Goal: Task Accomplishment & Management: Use online tool/utility

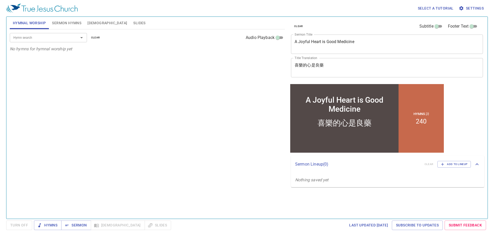
click at [339, 44] on textarea "A Joyful Heart is Good Medicine" at bounding box center [387, 44] width 185 height 10
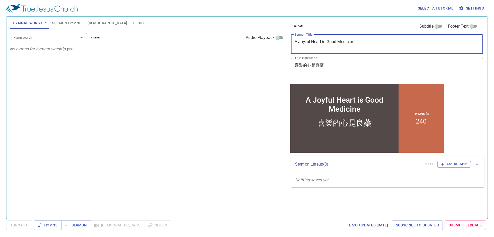
click at [339, 44] on textarea "A Joyful Heart is Good Medicine" at bounding box center [387, 44] width 185 height 10
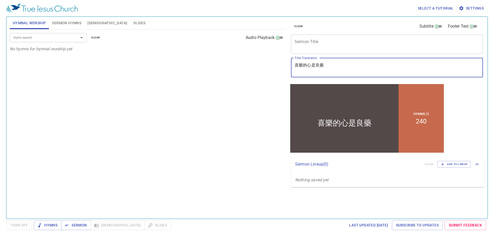
click at [310, 67] on textarea "喜樂的心是良藥" at bounding box center [387, 68] width 185 height 10
click at [66, 25] on span "Sermon Hymns" at bounding box center [66, 23] width 29 height 6
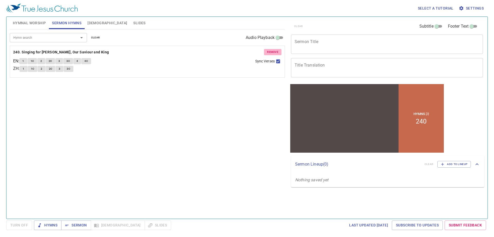
click at [275, 53] on span "remove" at bounding box center [272, 52] width 11 height 5
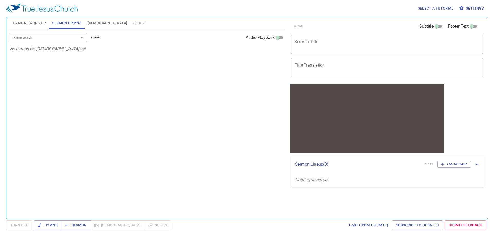
drag, startPoint x: 32, startPoint y: 21, endPoint x: 66, endPoint y: 3, distance: 38.8
click at [32, 20] on span "Hymnal Worship" at bounding box center [29, 23] width 33 height 6
click at [70, 35] on div "Hymn search" at bounding box center [48, 37] width 77 height 9
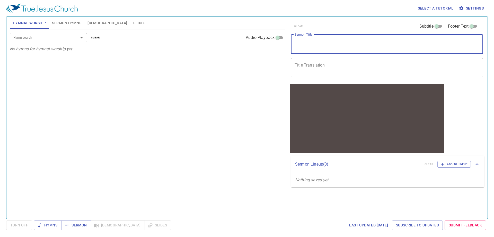
click at [313, 43] on textarea "Sermon Title" at bounding box center [387, 44] width 185 height 10
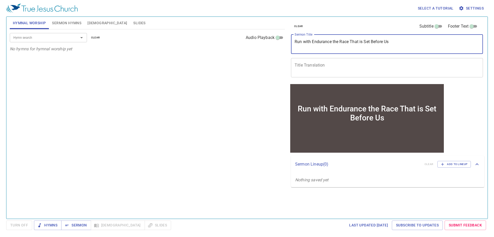
drag, startPoint x: 351, startPoint y: 41, endPoint x: 358, endPoint y: 53, distance: 13.5
click at [339, 41] on textarea "Run with Endurance the Race That is Set Before Us" at bounding box center [387, 44] width 185 height 10
type textarea "Run with Endurance the Race that is Set Before Us"
click at [156, 110] on div "Hymn search Hymn search clear Audio Playback No hymns for hymnal worship yet" at bounding box center [147, 121] width 275 height 185
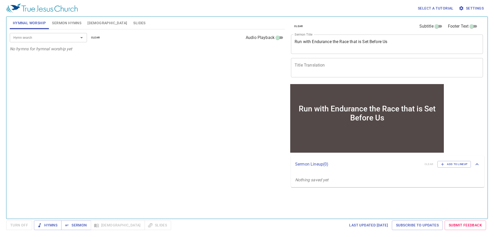
click at [68, 23] on span "Sermon Hymns" at bounding box center [66, 23] width 29 height 6
click at [55, 41] on div "Hymn search" at bounding box center [48, 37] width 77 height 9
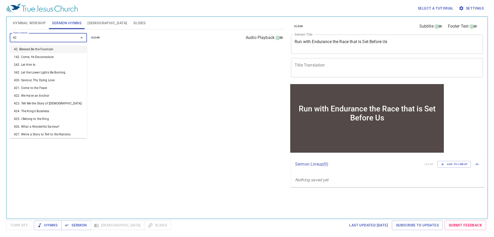
type input "422"
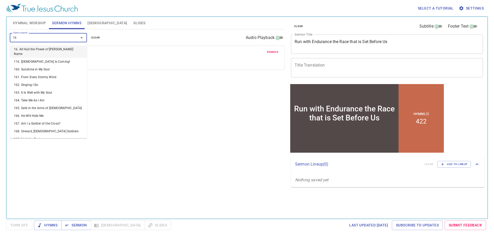
type input "167"
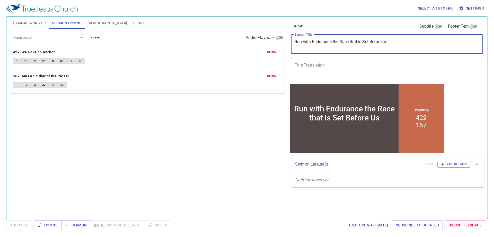
click at [339, 43] on textarea "Run with Endurance the Race that is Set Before Us" at bounding box center [387, 44] width 185 height 10
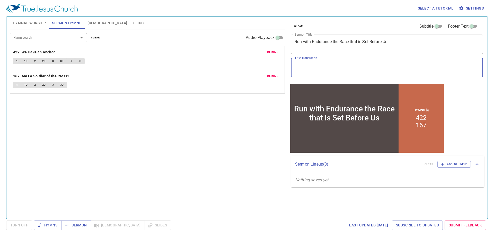
click at [307, 64] on textarea "Title Translation" at bounding box center [387, 68] width 185 height 10
paste textarea "坚忍不拔，跑完摆在我们面前的赛程"
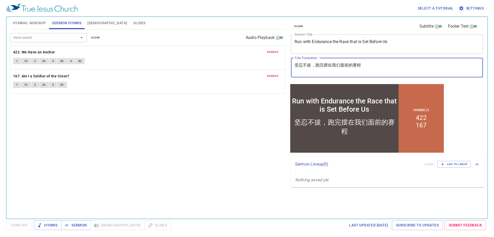
type textarea "坚忍不拔，跑完摆在我们面前的赛程"
click at [34, 27] on button "Hymnal Worship" at bounding box center [29, 23] width 39 height 12
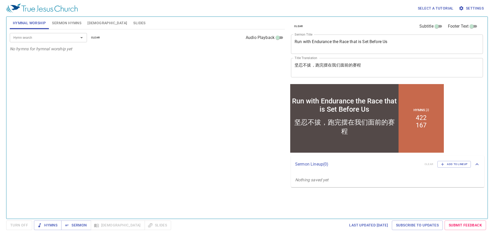
click at [41, 38] on input "Hymn search" at bounding box center [40, 38] width 59 height 6
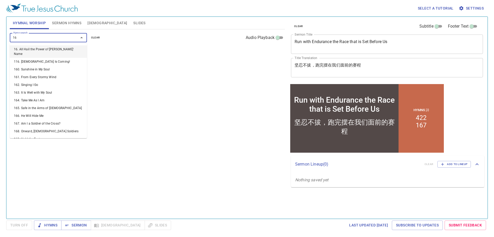
type input "169"
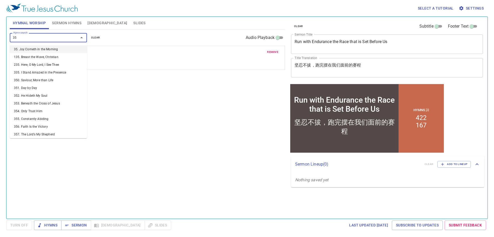
type input "356"
type input "429"
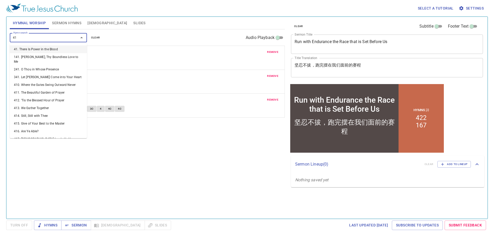
type input "416"
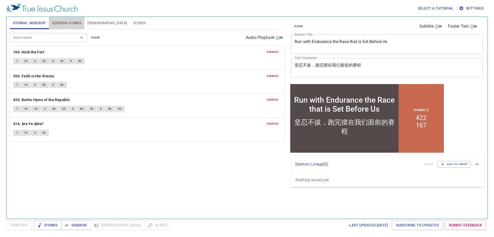
click at [65, 24] on span "Sermon Hymns" at bounding box center [66, 23] width 29 height 6
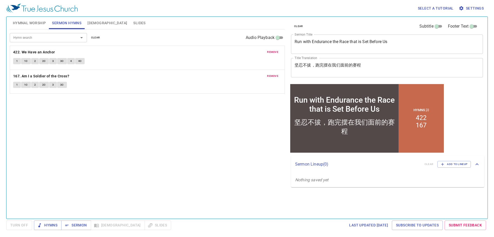
click at [30, 22] on span "Hymnal Worship" at bounding box center [29, 23] width 33 height 6
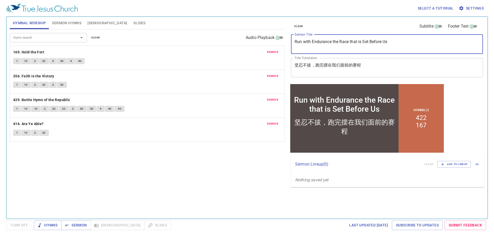
click at [320, 45] on textarea "Run with Endurance the Race that is Set Before Us" at bounding box center [387, 44] width 185 height 10
click at [319, 42] on textarea "Run with Endurance the Race that is Set Before Us" at bounding box center [387, 44] width 185 height 10
click at [319, 41] on textarea "Run with Endurance the Race that is Set Before Us" at bounding box center [387, 44] width 185 height 10
click at [320, 41] on textarea "Run with Endurance the Race that is Set Before Us" at bounding box center [387, 44] width 185 height 10
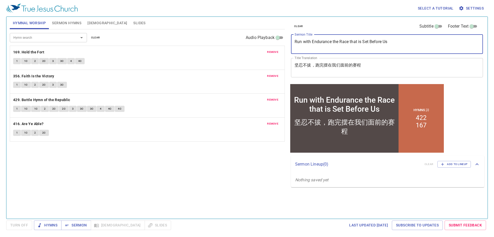
click at [324, 42] on textarea "Run with Endurance the Race that is Set Before Us" at bounding box center [387, 44] width 185 height 10
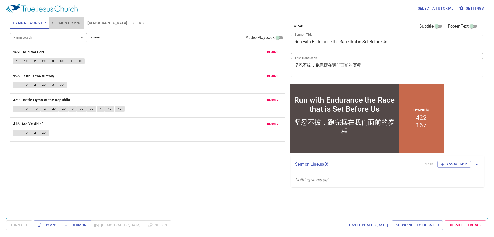
click at [62, 20] on span "Sermon Hymns" at bounding box center [66, 23] width 29 height 6
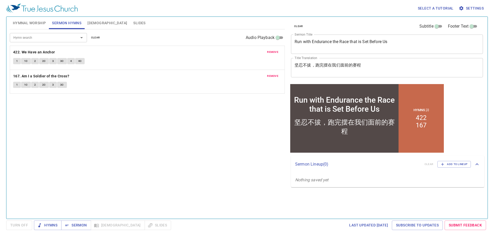
click at [311, 63] on textarea "坚忍不拔，跑完摆在我们面前的赛程" at bounding box center [387, 68] width 185 height 10
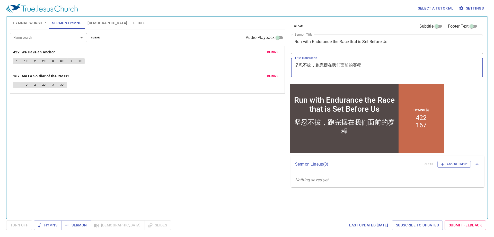
click at [311, 63] on textarea "坚忍不拔，跑完摆在我们面前的赛程" at bounding box center [387, 68] width 185 height 10
click at [187, 130] on div "Hymn search Hymn search clear Audio Playback remove 422. We Have an Anchor 1 1C…" at bounding box center [147, 121] width 275 height 185
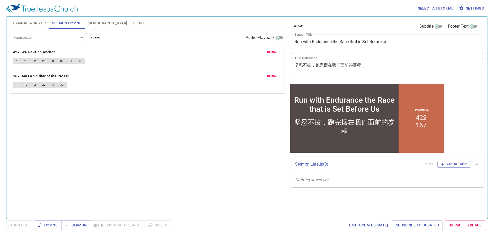
click at [25, 20] on span "Hymnal Worship" at bounding box center [29, 23] width 33 height 6
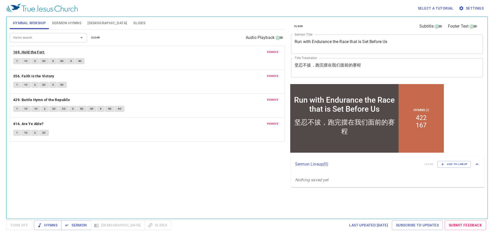
click at [34, 52] on b "169. Hold the Fort" at bounding box center [28, 52] width 31 height 6
click at [143, 188] on div "Hymn search Hymn search clear Audio Playback remove 169. Hold the Fort 1 1C 2 2…" at bounding box center [147, 121] width 275 height 185
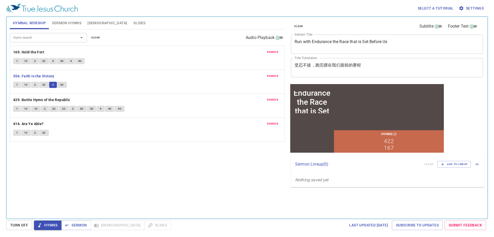
click at [61, 84] on span "3C" at bounding box center [62, 84] width 4 height 5
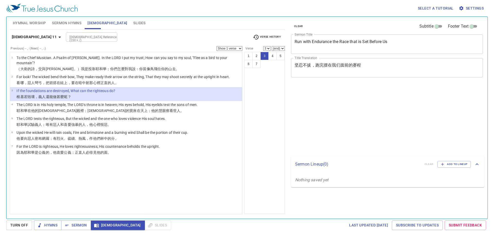
select select "3"
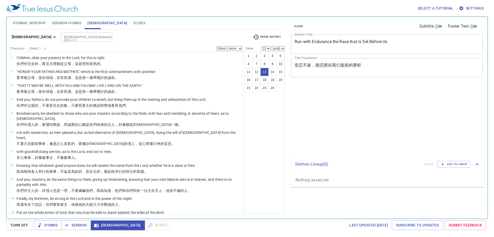
select select "13"
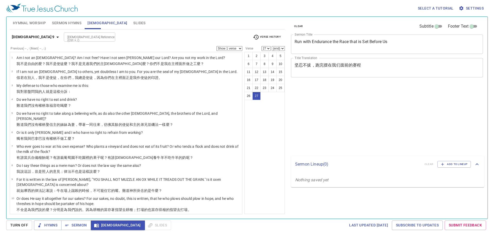
select select "27"
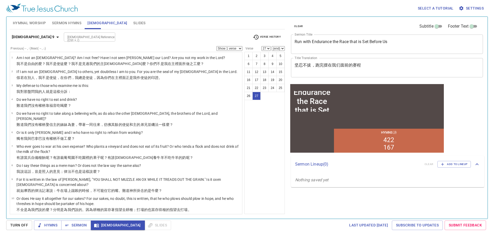
scroll to position [269, 0]
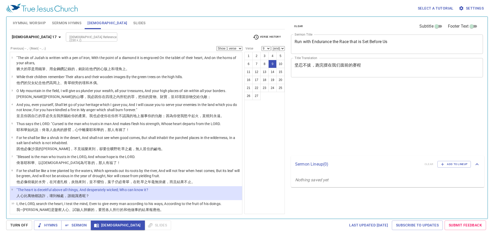
select select "9"
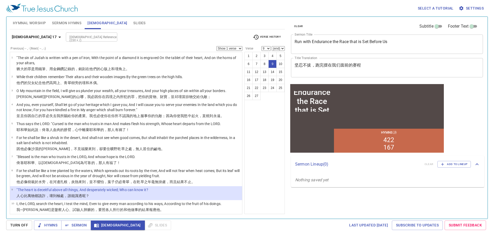
scroll to position [60, 0]
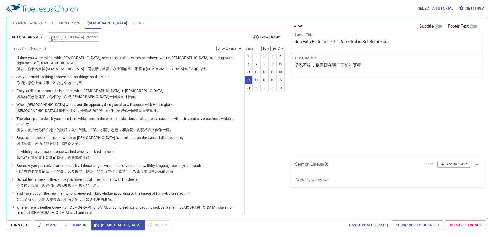
select select "16"
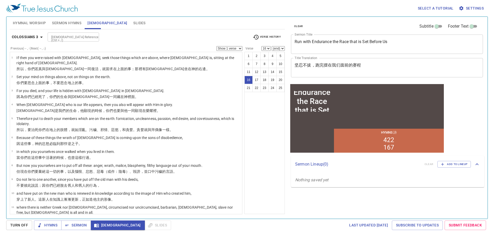
scroll to position [152, 0]
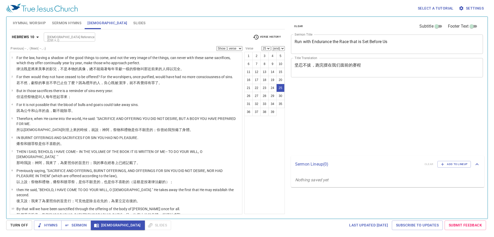
select select "25"
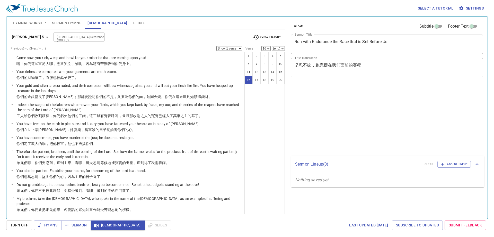
select select "16"
